Goal: Task Accomplishment & Management: Manage account settings

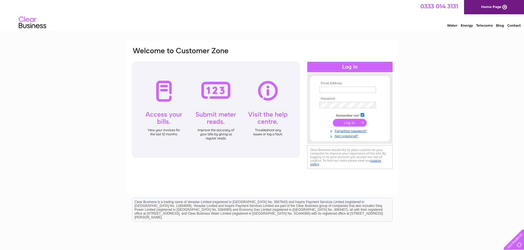
click at [349, 85] on td at bounding box center [350, 89] width 64 height 9
click at [342, 90] on input "text" at bounding box center [347, 90] width 57 height 6
paste input "Kelly@clinetix.co.uk"
type input "Kelly@clinetix.co.uk"
click at [351, 124] on input "submit" at bounding box center [350, 124] width 34 height 8
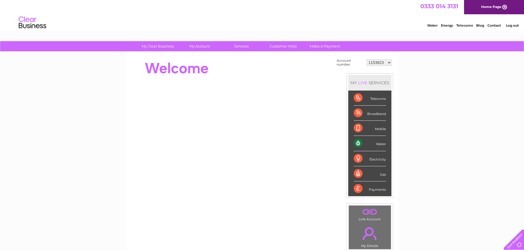
click at [388, 62] on select "1153823 30286936" at bounding box center [378, 62] width 25 height 7
select select "30286936"
click at [366, 59] on select "1153823 30286936" at bounding box center [378, 62] width 25 height 7
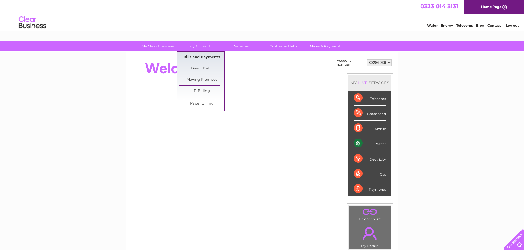
click at [200, 58] on link "Bills and Payments" at bounding box center [201, 57] width 45 height 11
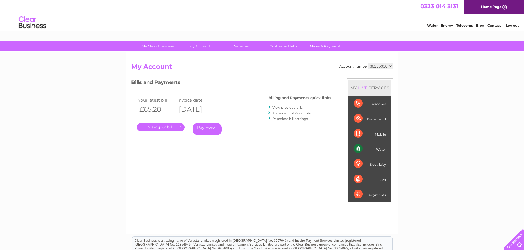
click at [163, 128] on link "." at bounding box center [161, 127] width 48 height 8
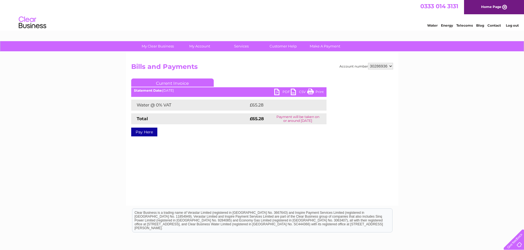
click at [282, 93] on link "PDF" at bounding box center [282, 93] width 16 height 8
click at [513, 25] on link "Log out" at bounding box center [512, 25] width 13 height 4
